Goal: Find specific page/section: Find specific page/section

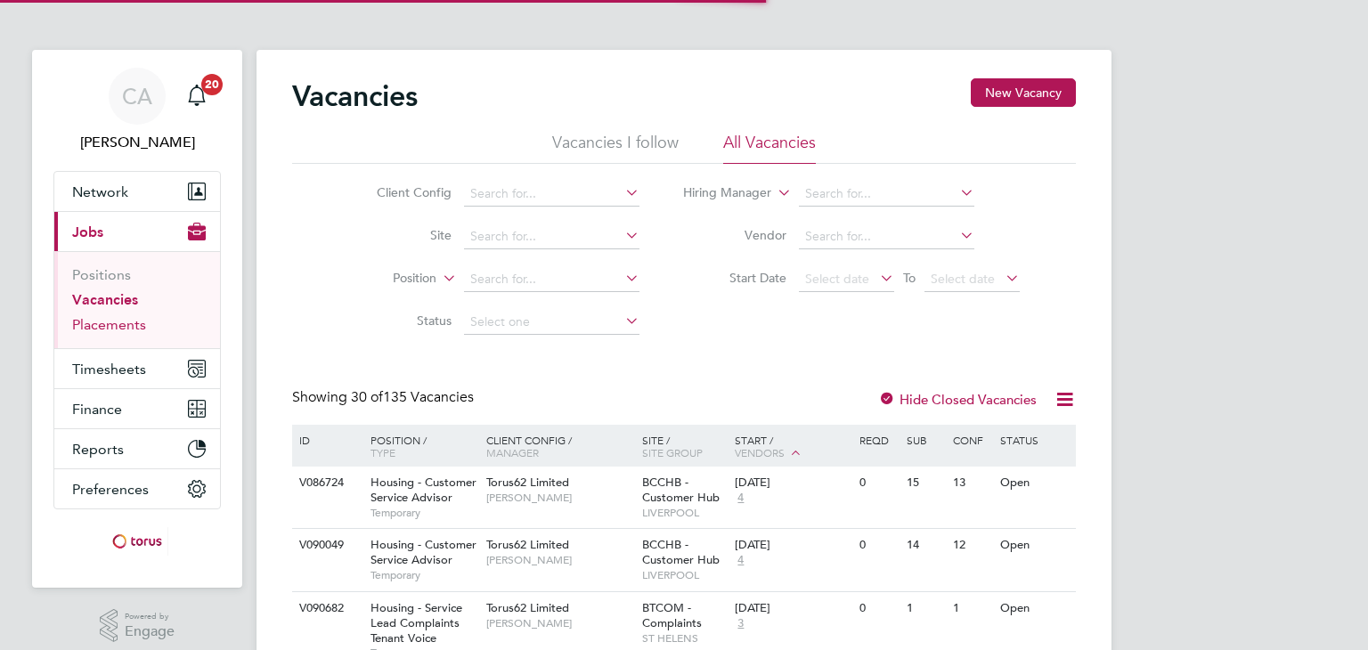
click at [93, 316] on link "Placements" at bounding box center [109, 324] width 74 height 17
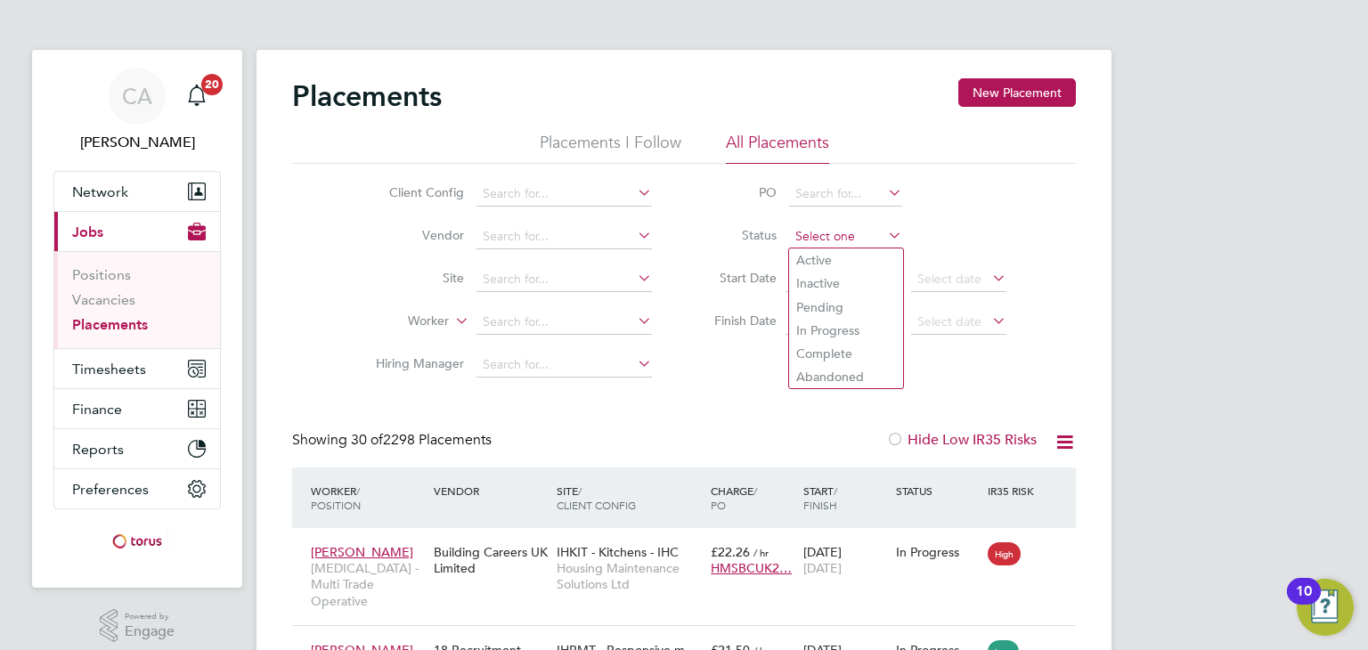
click at [838, 237] on input at bounding box center [845, 236] width 113 height 25
click at [826, 184] on input at bounding box center [845, 194] width 113 height 25
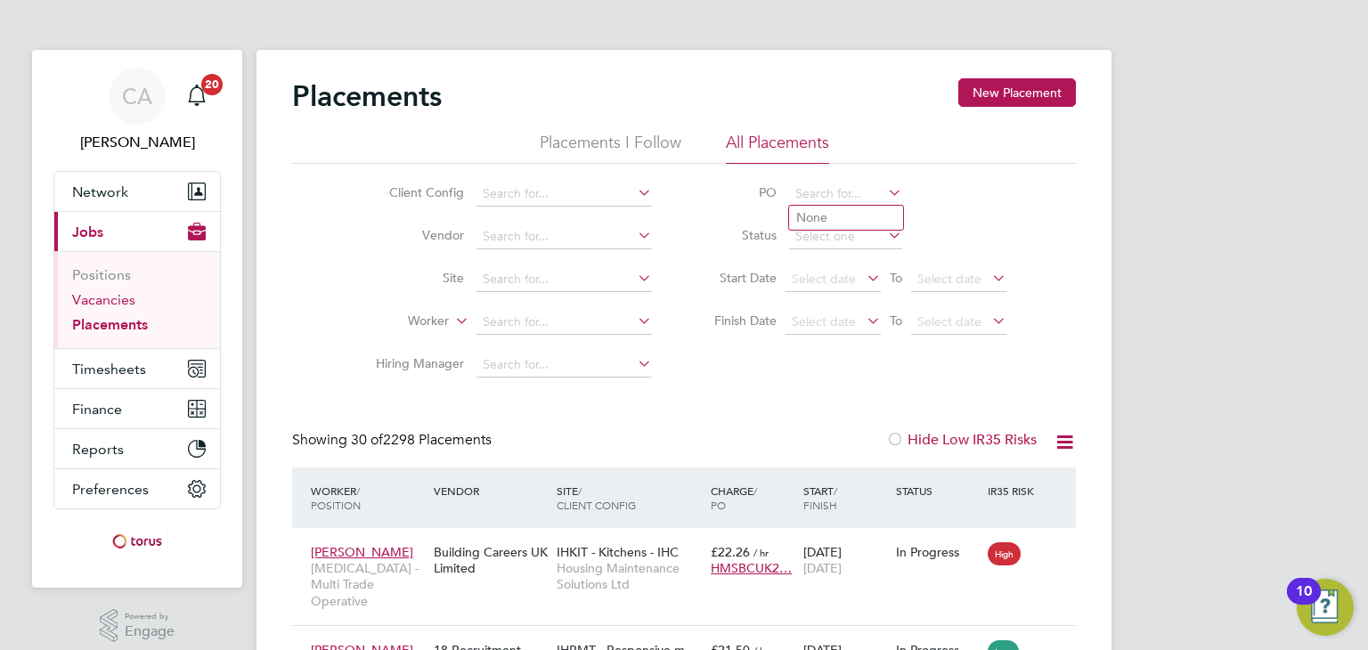
click at [93, 304] on link "Vacancies" at bounding box center [103, 299] width 63 height 17
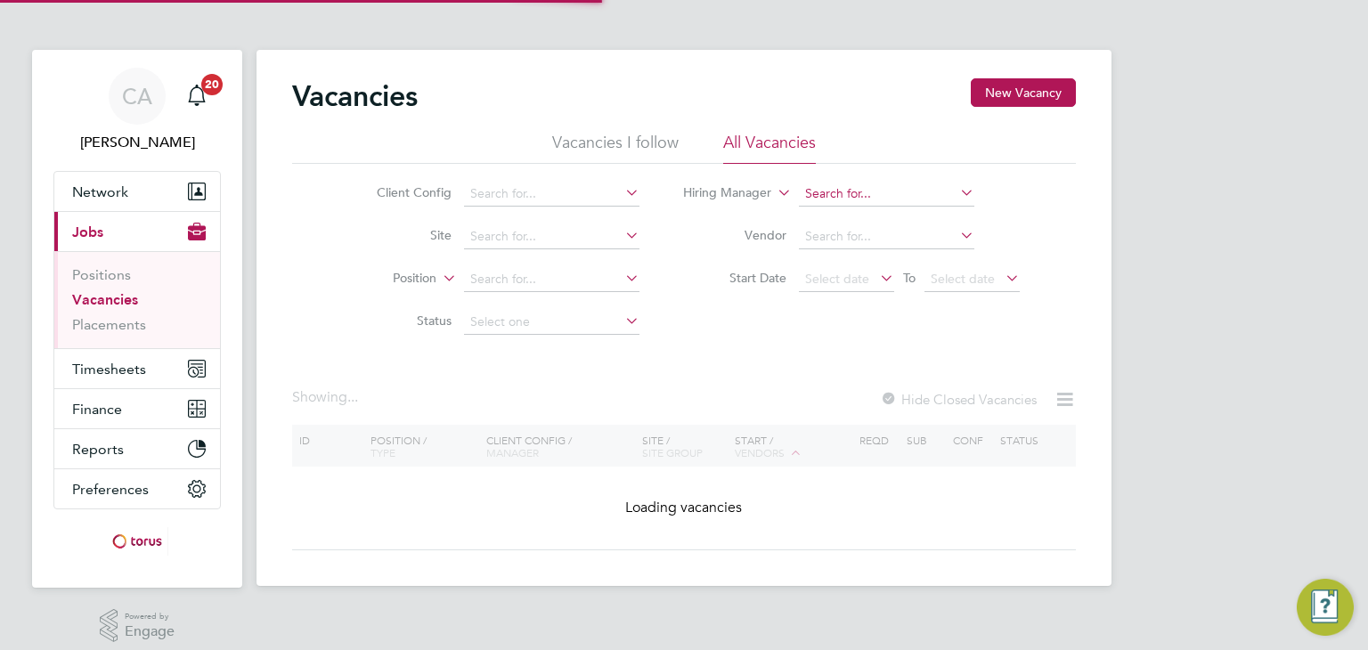
click at [866, 190] on input at bounding box center [886, 194] width 175 height 25
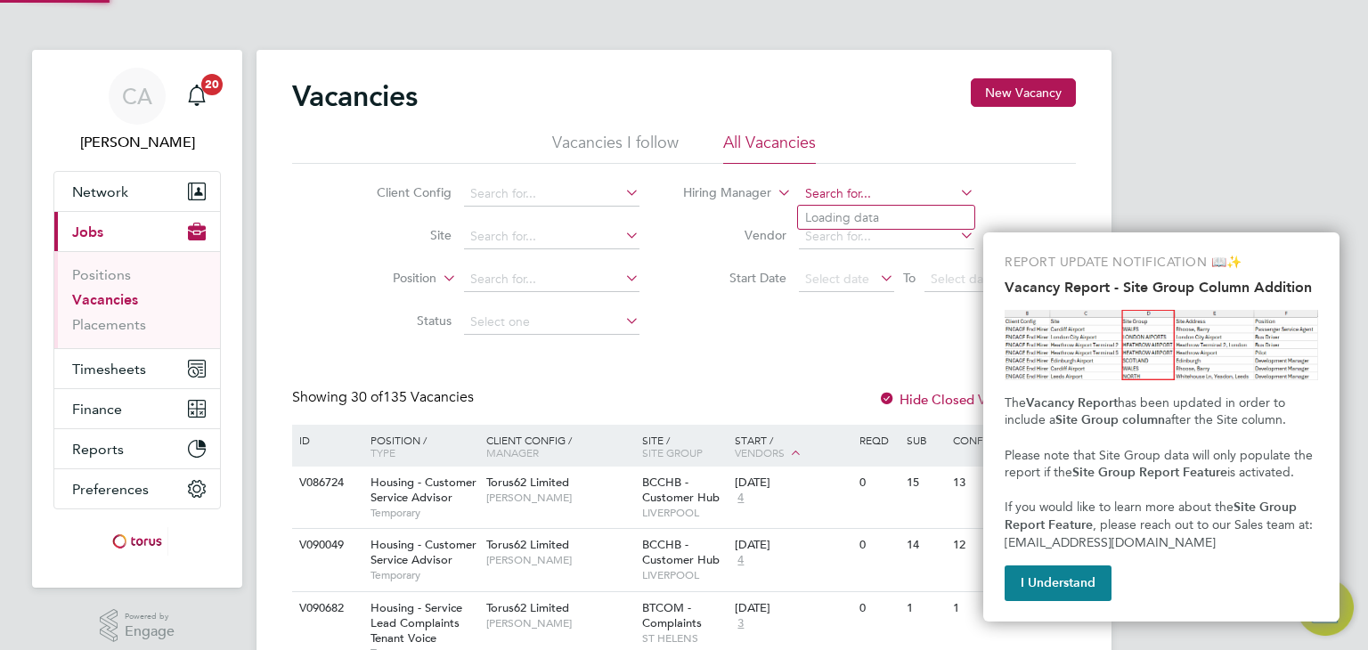
click at [866, 190] on input at bounding box center [886, 194] width 175 height 25
click at [834, 222] on li "Ste ve Pre ston" at bounding box center [886, 218] width 176 height 24
type input "[PERSON_NAME]"
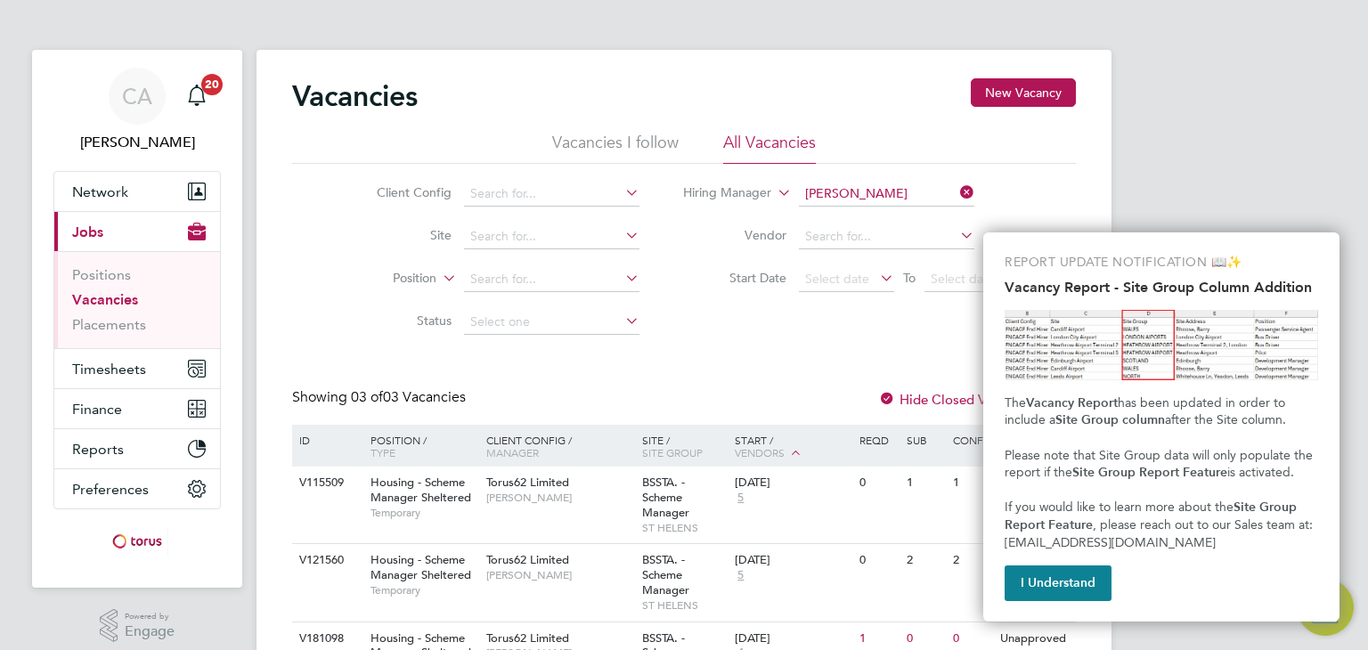
click at [800, 373] on div "Vacancies New Vacancy Vacancies I follow All Vacancies Client Config Site Posit…" at bounding box center [684, 389] width 784 height 622
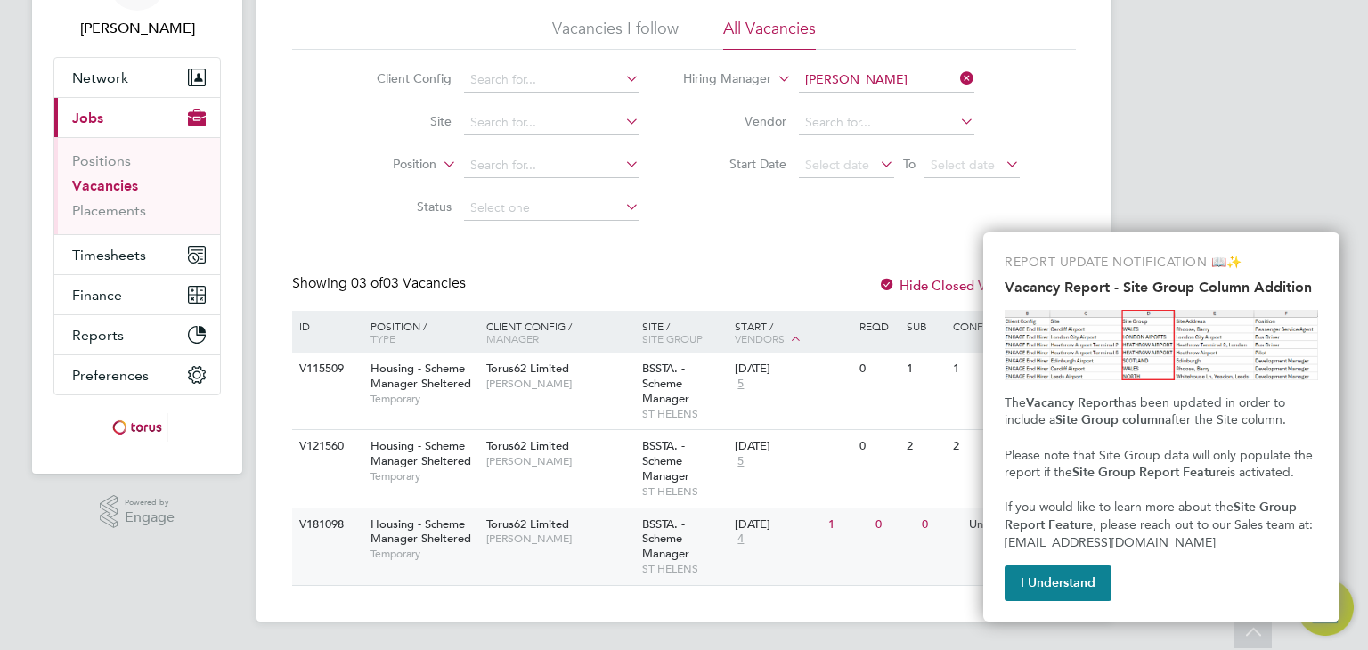
click at [638, 535] on div "BSSTA. - Scheme Manager ST HELENS" at bounding box center [685, 547] width 94 height 77
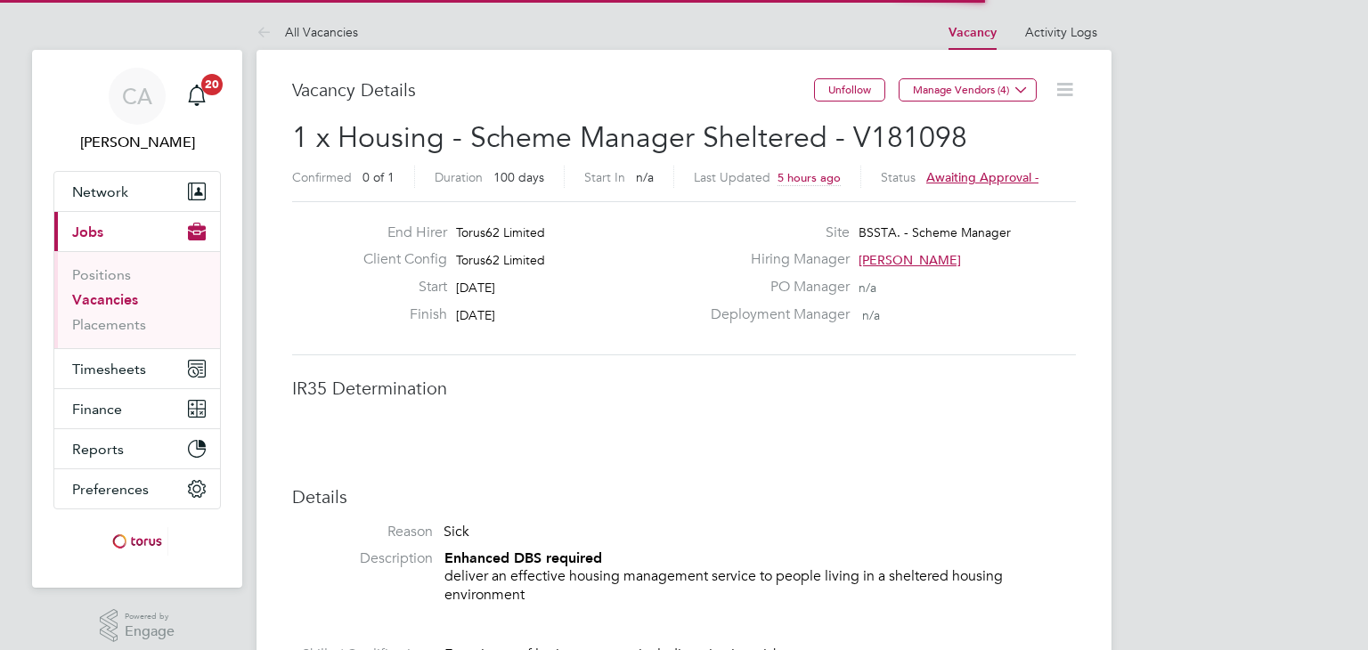
scroll to position [53, 125]
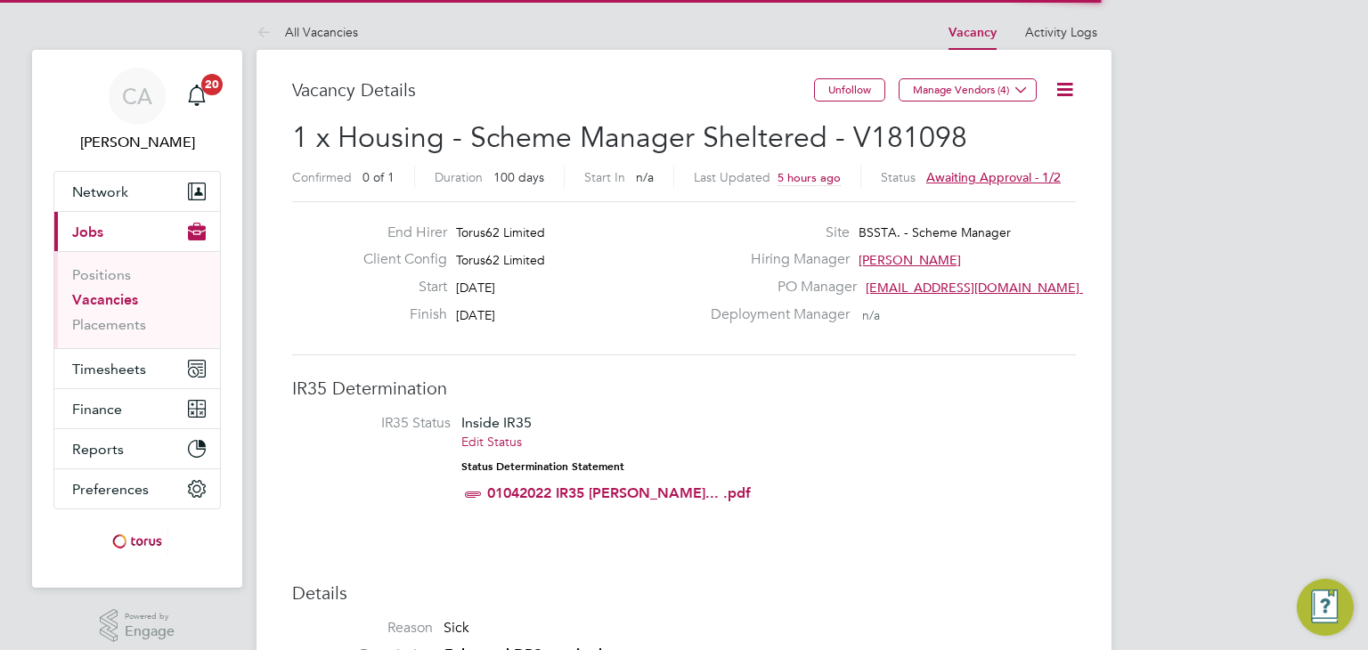
click at [1005, 432] on li "IR35 Status Inside IR35 Edit Status Status Determination Statement 01042022 IR3…" at bounding box center [684, 462] width 748 height 96
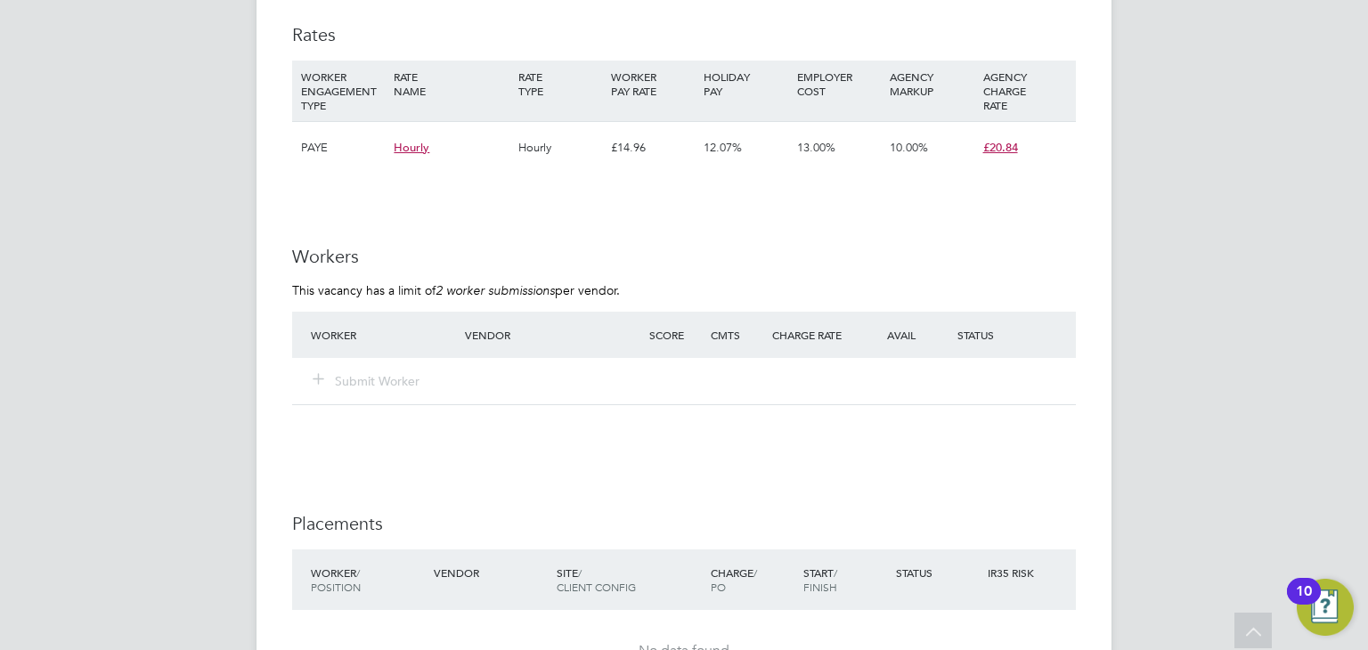
scroll to position [926, 0]
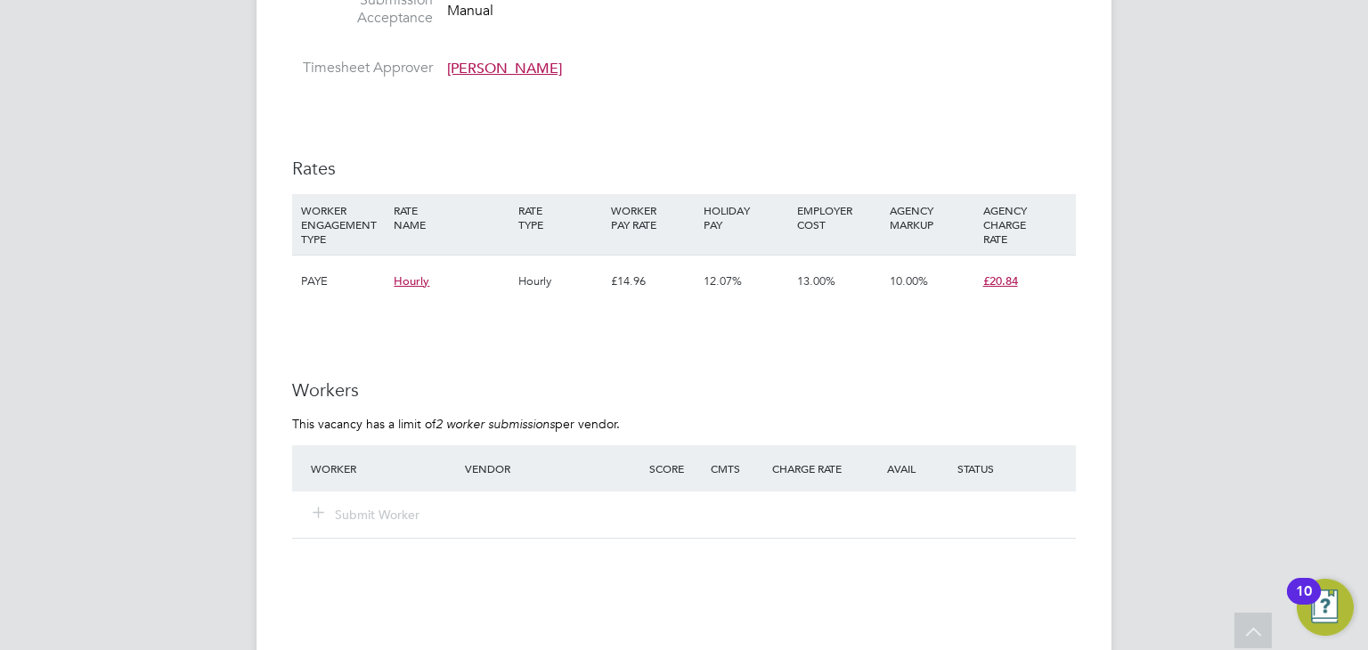
click at [1219, 171] on div "CA [PERSON_NAME] Notifications 20 Applications: Network Team Members Businesses…" at bounding box center [684, 183] width 1368 height 2219
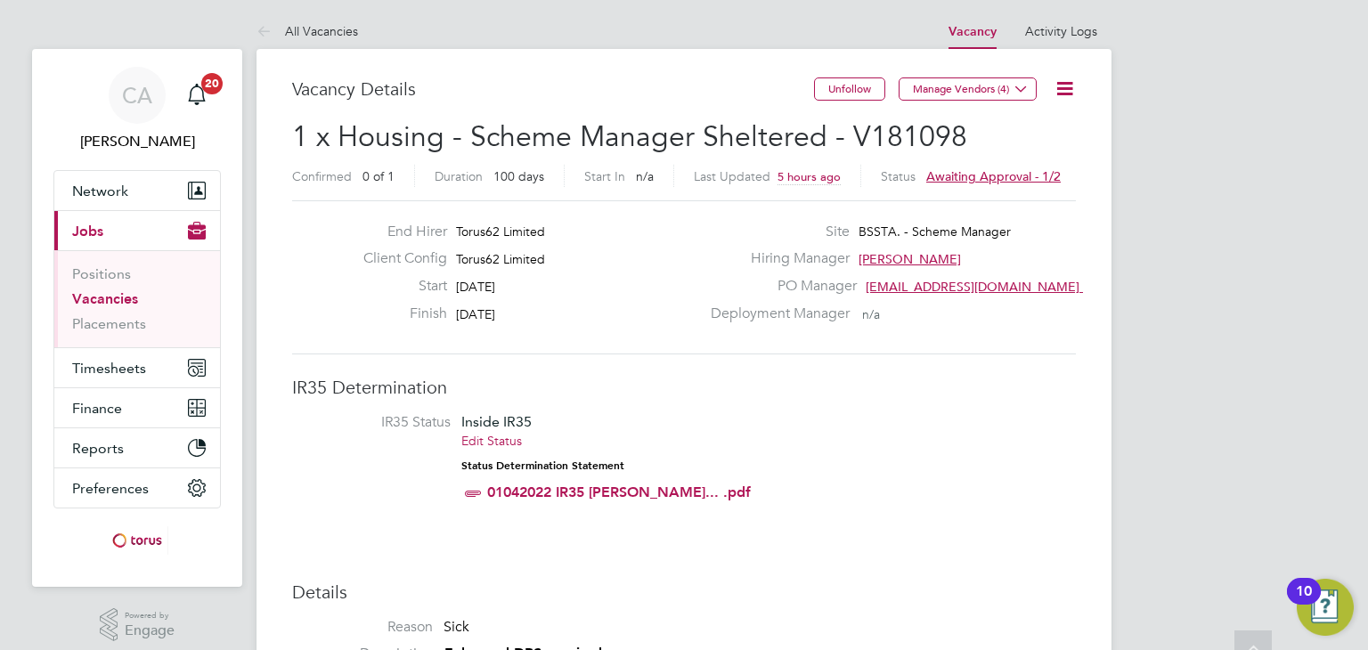
scroll to position [0, 0]
